Goal: Information Seeking & Learning: Learn about a topic

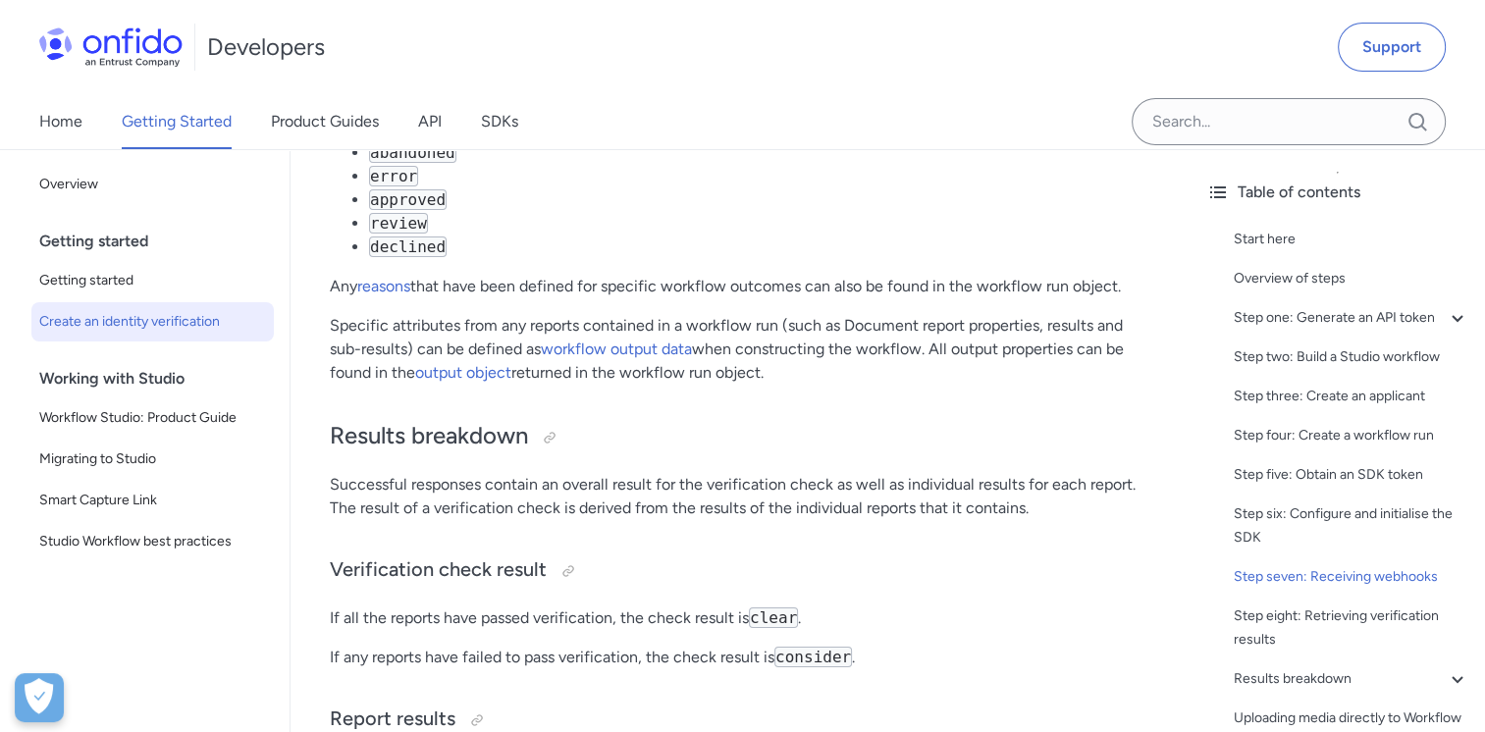
scroll to position [7311, 0]
click at [75, 116] on link "Home" at bounding box center [60, 121] width 43 height 55
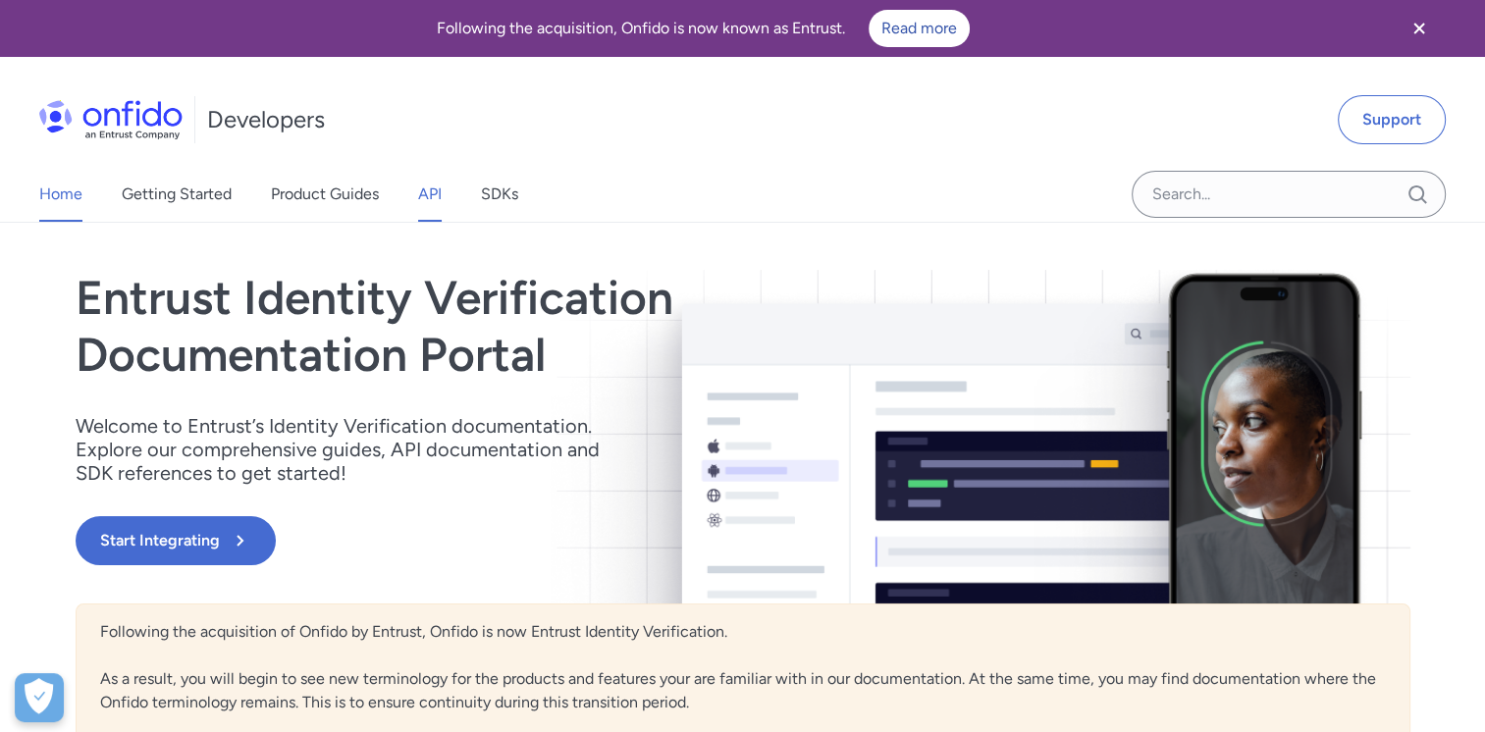
click at [434, 201] on link "API" at bounding box center [430, 194] width 24 height 55
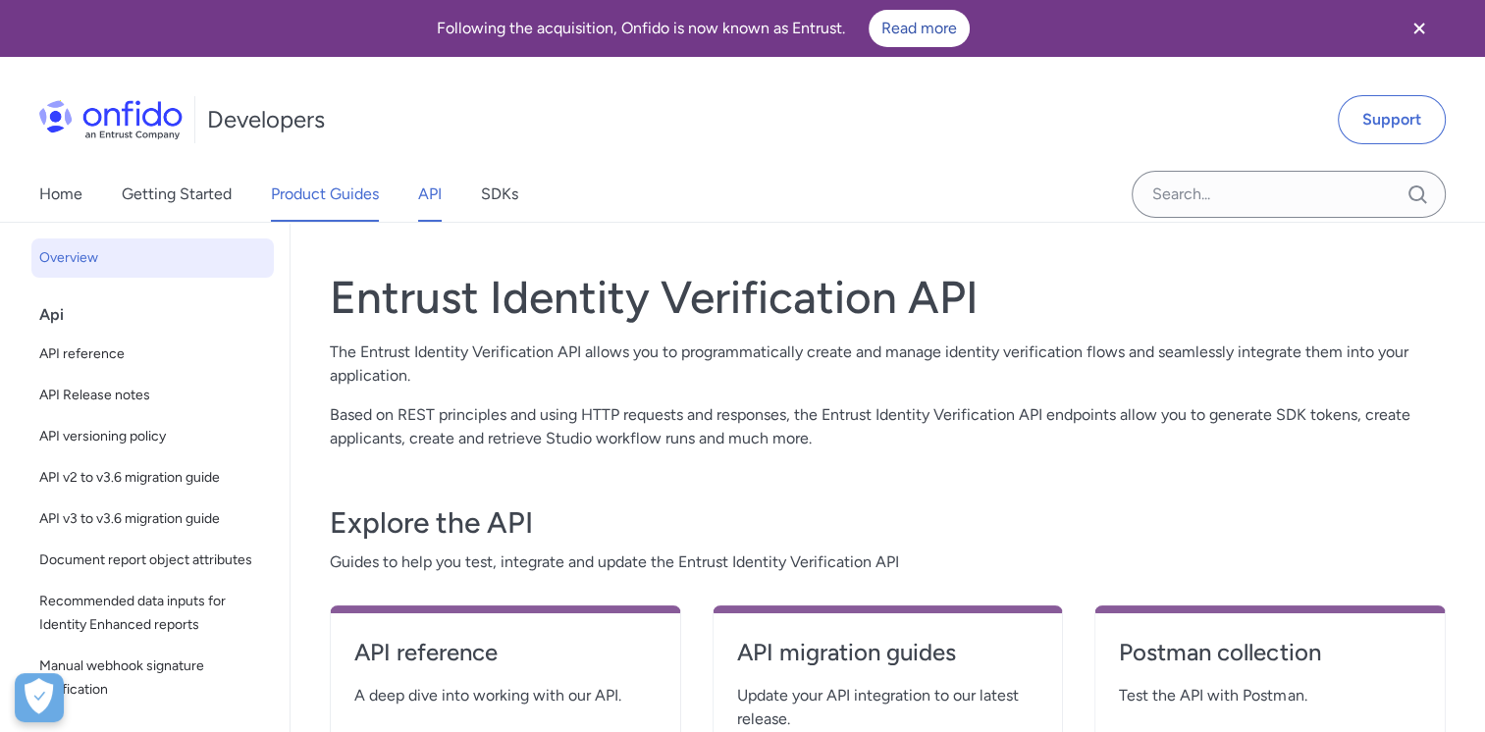
click at [340, 193] on link "Product Guides" at bounding box center [325, 194] width 108 height 55
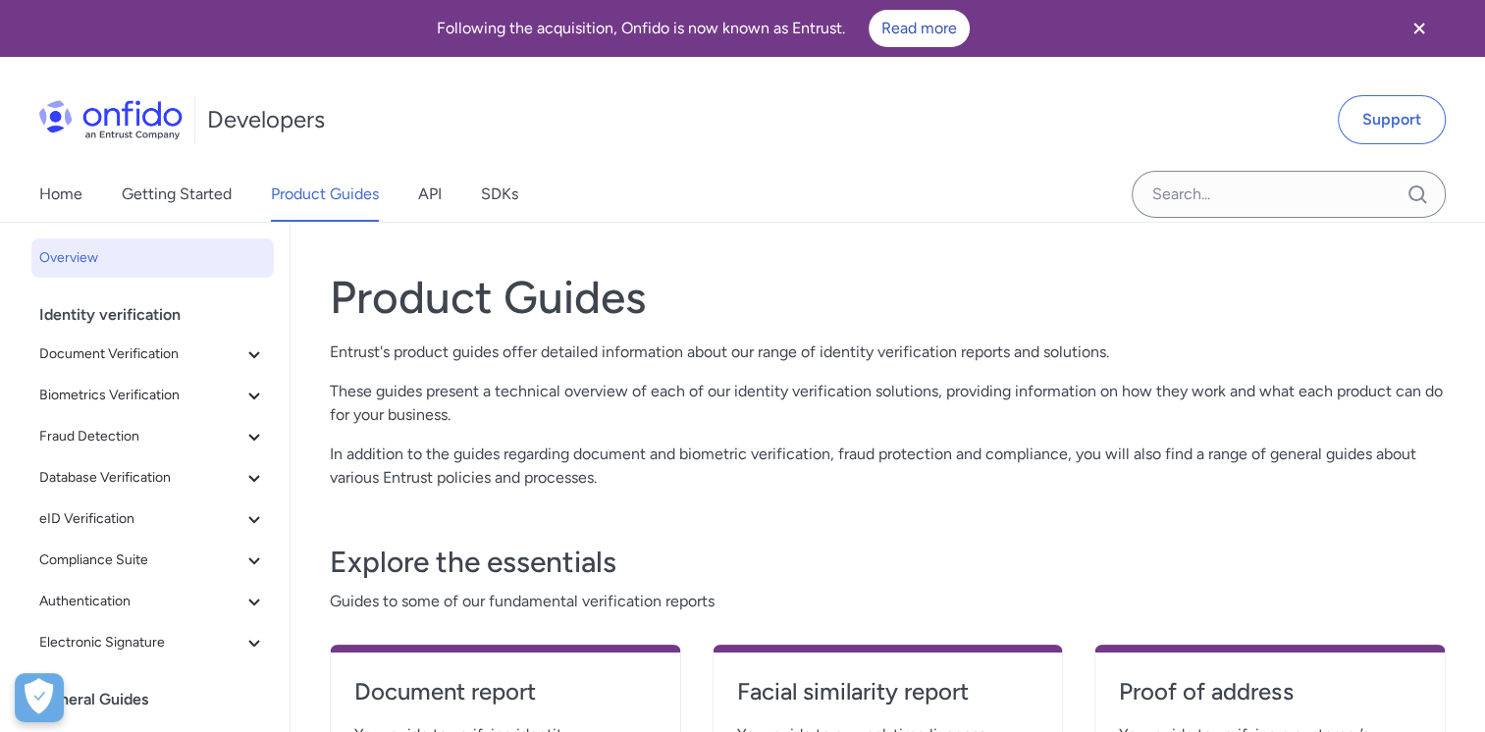
click at [9, 0] on div "Following the acquisition, Onfido is now known as Entrust. Read more" at bounding box center [742, 28] width 1485 height 57
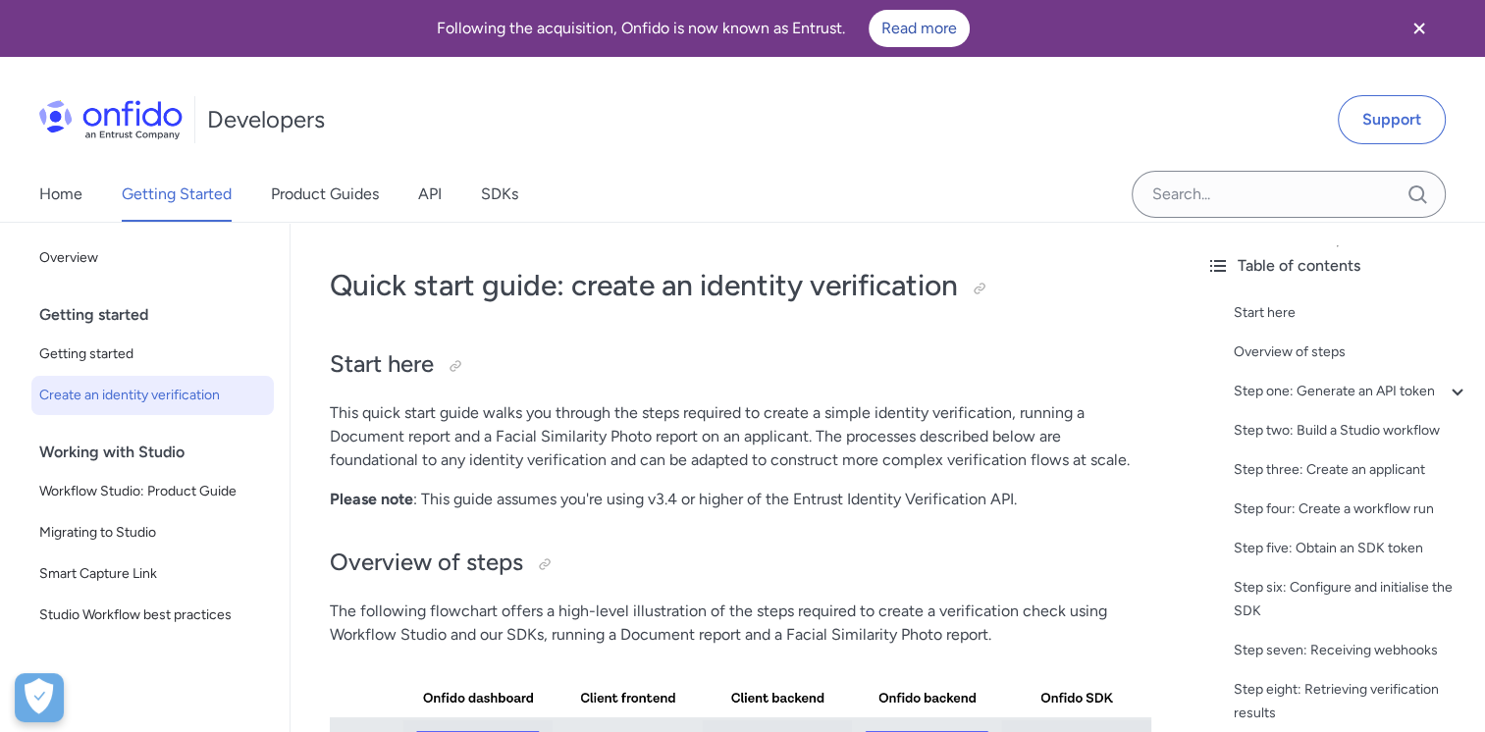
scroll to position [8665, 0]
